Goal: Task Accomplishment & Management: Manage account settings

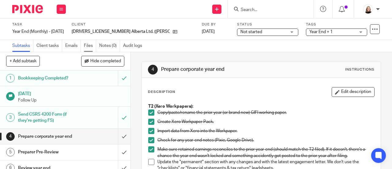
scroll to position [31, 0]
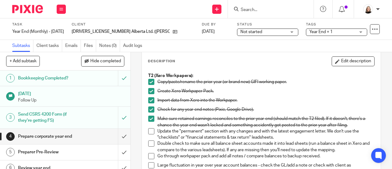
click at [239, 33] on div "Not started Not started" at bounding box center [267, 31] width 61 height 7
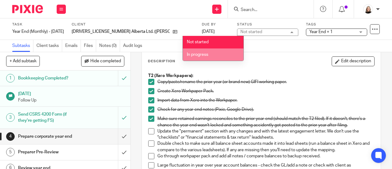
click at [223, 55] on li "In progress" at bounding box center [213, 54] width 61 height 13
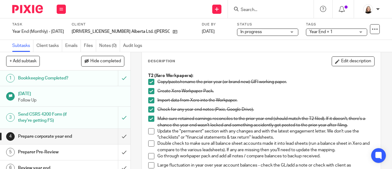
click at [309, 31] on span "Year End + 1" at bounding box center [320, 32] width 23 height 4
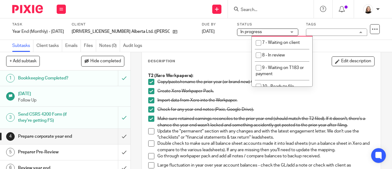
scroll to position [245, 0]
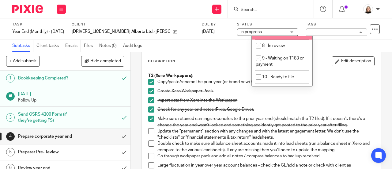
click at [283, 39] on li "7 - Waiting on client" at bounding box center [282, 33] width 61 height 13
checkbox input "true"
click at [197, 4] on div "Send new email Create task Add client Request signature Get Support Contact Sup…" at bounding box center [232, 9] width 320 height 18
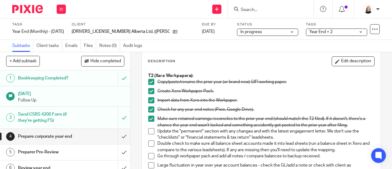
click at [273, 11] on input "Search" at bounding box center [267, 10] width 55 height 6
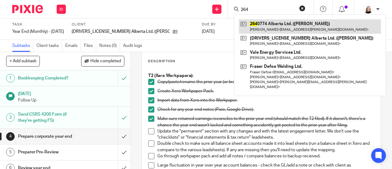
type input "264"
click at [293, 28] on link at bounding box center [310, 26] width 142 height 14
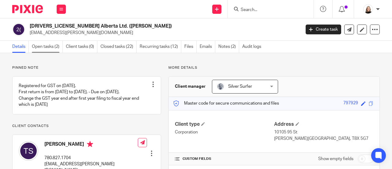
click at [48, 44] on link "Open tasks (2)" at bounding box center [47, 47] width 31 height 12
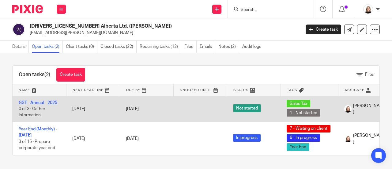
scroll to position [3, 0]
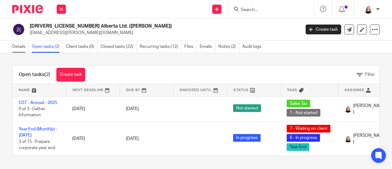
click at [17, 44] on link "Details" at bounding box center [20, 47] width 17 height 12
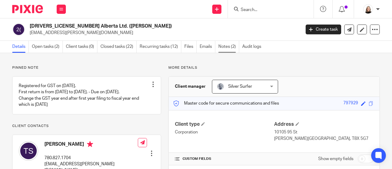
click at [228, 48] on link "Notes (2)" at bounding box center [228, 47] width 21 height 12
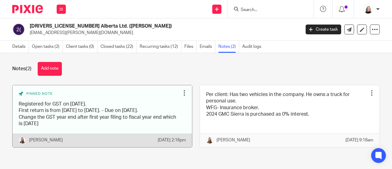
scroll to position [16, 0]
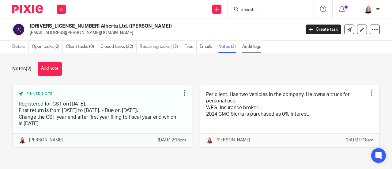
click at [260, 46] on link "Audit logs" at bounding box center [253, 47] width 22 height 12
